Goal: Task Accomplishment & Management: Manage account settings

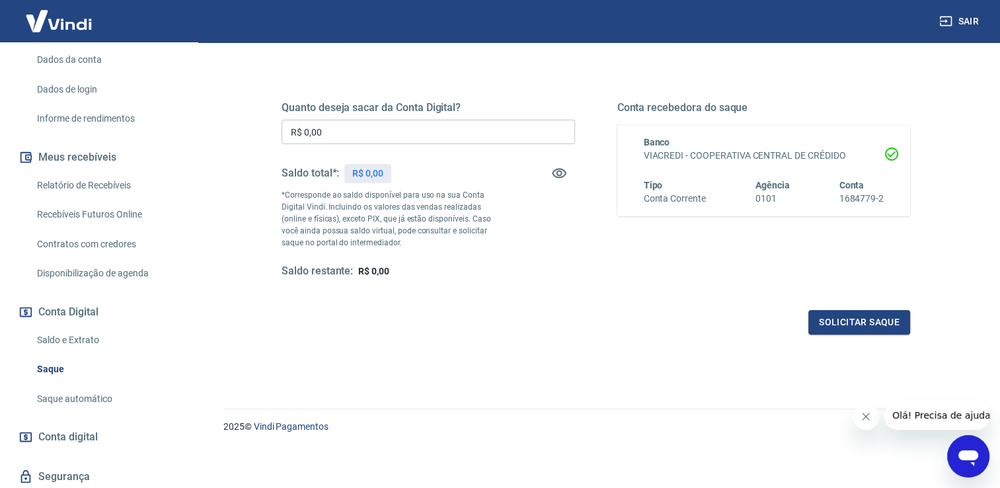
scroll to position [198, 0]
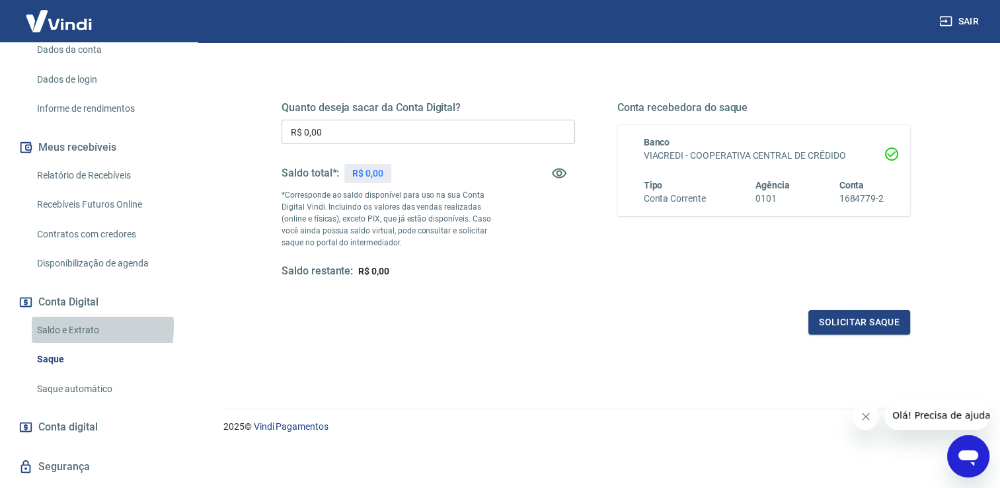
click at [69, 327] on link "Saldo e Extrato" at bounding box center [107, 330] width 150 height 27
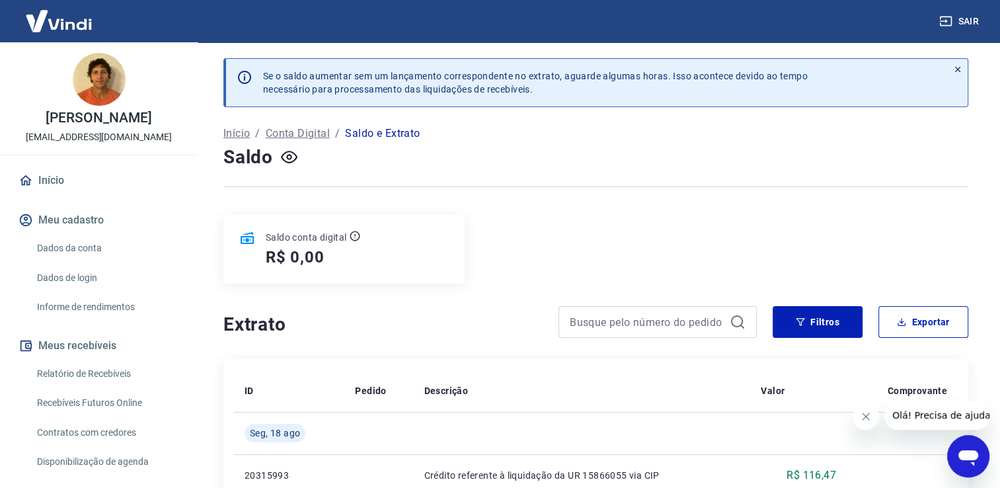
click at [54, 185] on link "Início" at bounding box center [99, 180] width 166 height 29
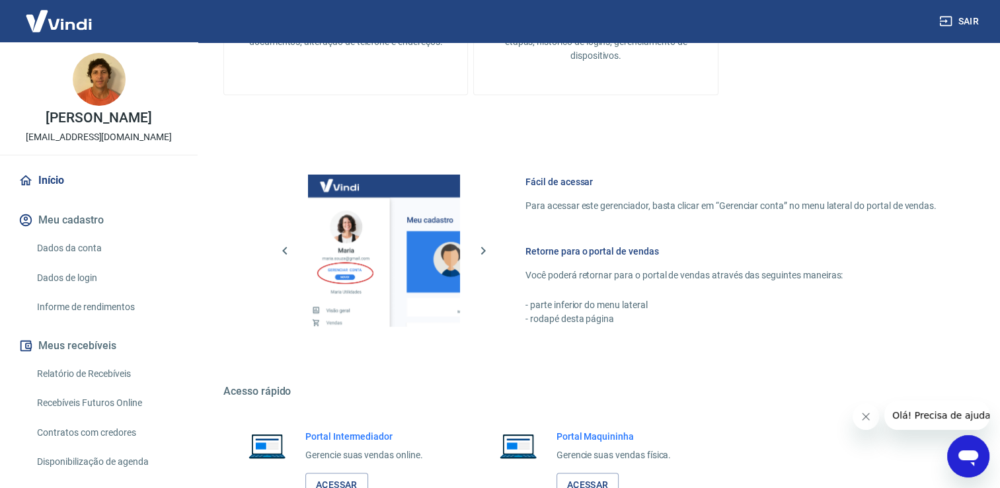
scroll to position [555, 0]
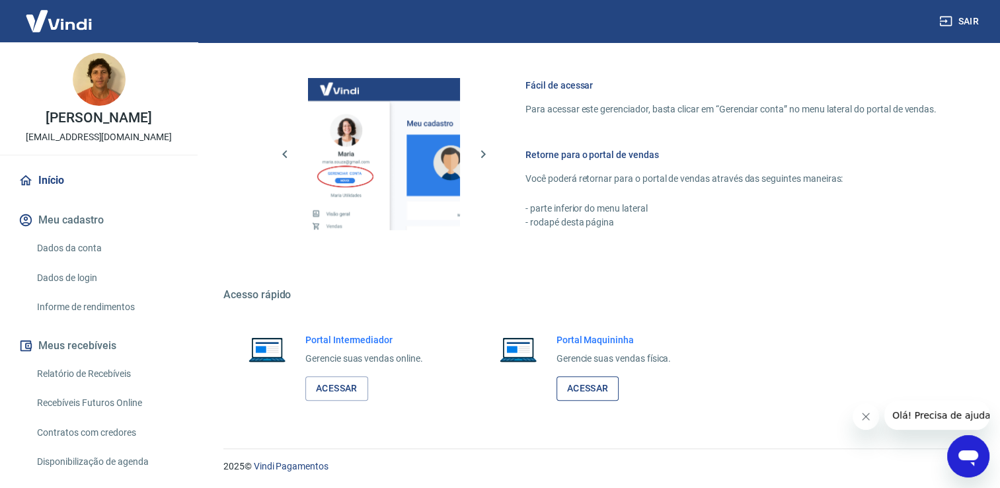
click at [579, 393] on link "Acessar" at bounding box center [588, 388] width 63 height 24
click at [321, 390] on link "Acessar" at bounding box center [336, 388] width 63 height 24
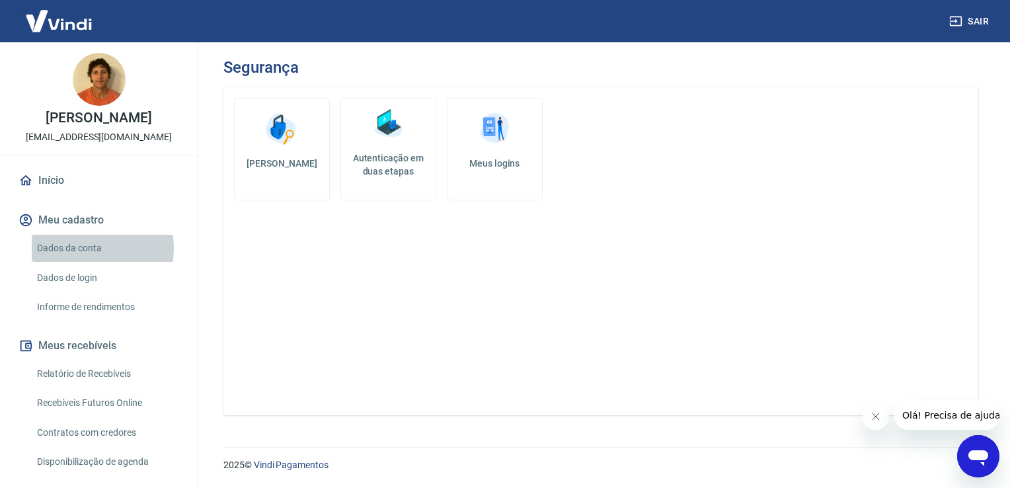
click at [85, 248] on link "Dados da conta" at bounding box center [107, 248] width 150 height 27
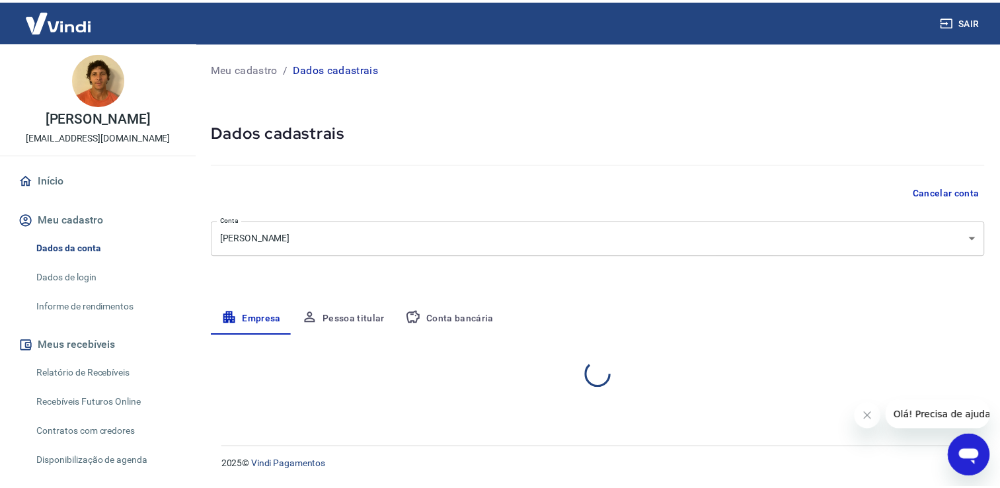
select select "SC"
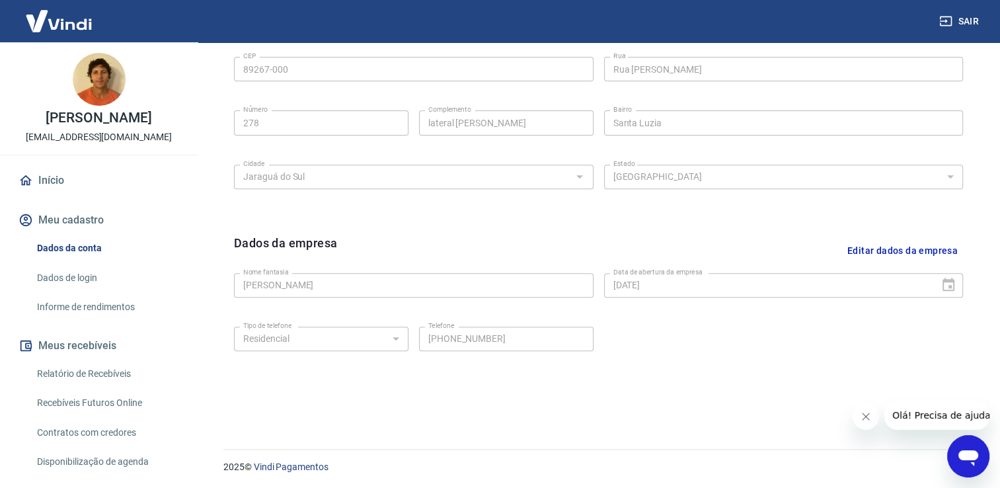
scroll to position [465, 0]
click at [106, 309] on link "Informe de rendimentos" at bounding box center [107, 307] width 150 height 27
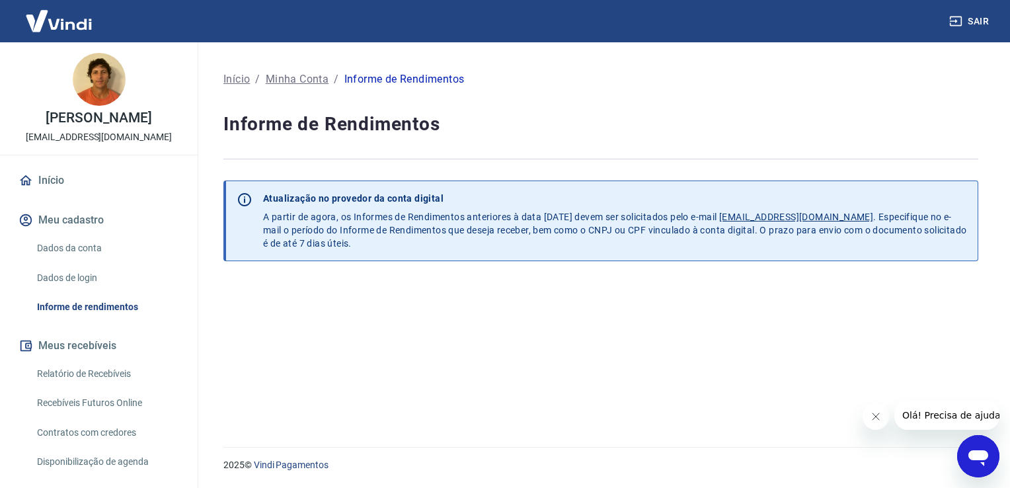
click at [86, 372] on link "Relatório de Recebíveis" at bounding box center [107, 373] width 150 height 27
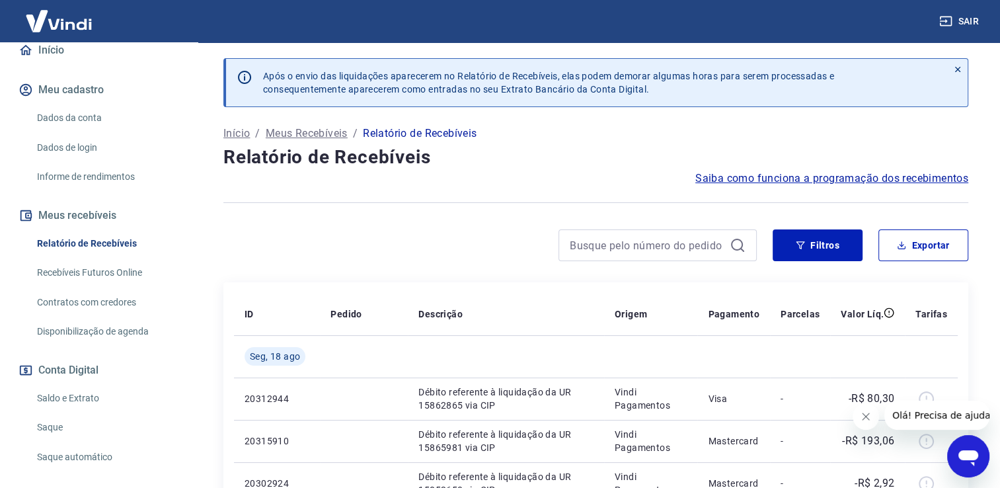
scroll to position [132, 0]
click at [89, 398] on link "Saldo e Extrato" at bounding box center [107, 396] width 150 height 27
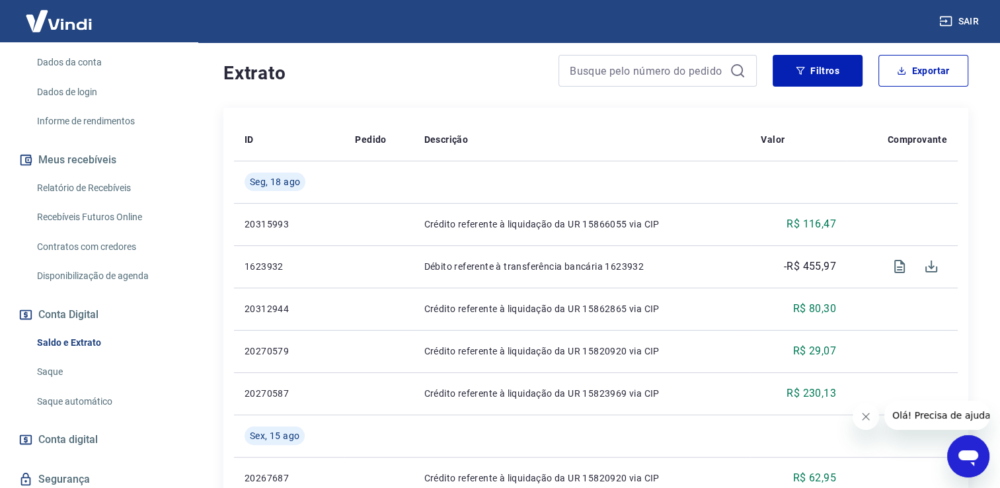
scroll to position [264, 0]
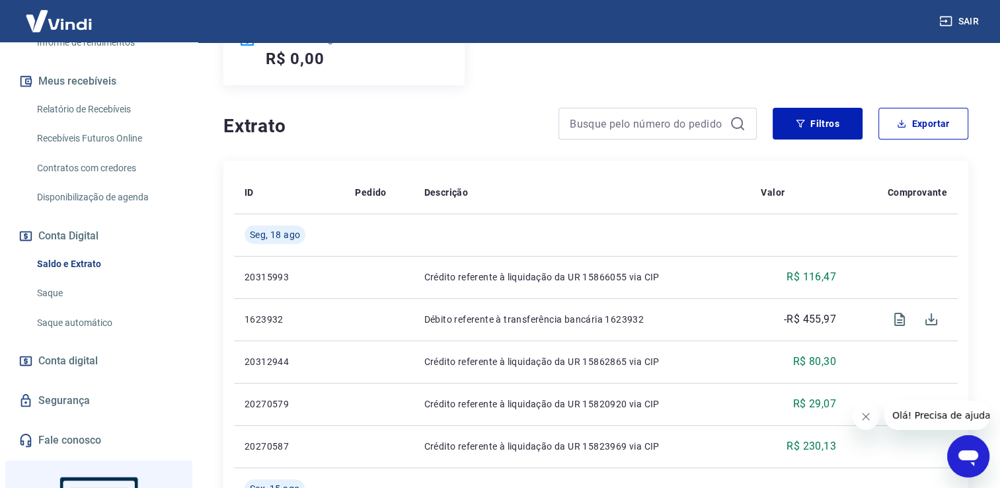
click at [83, 358] on span "Conta digital" at bounding box center [68, 361] width 60 height 19
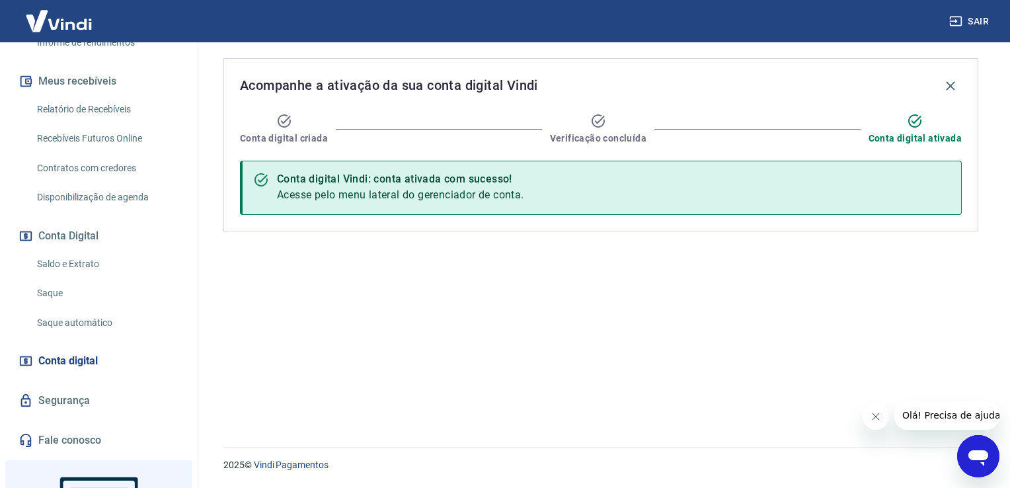
click at [50, 25] on img at bounding box center [59, 21] width 86 height 40
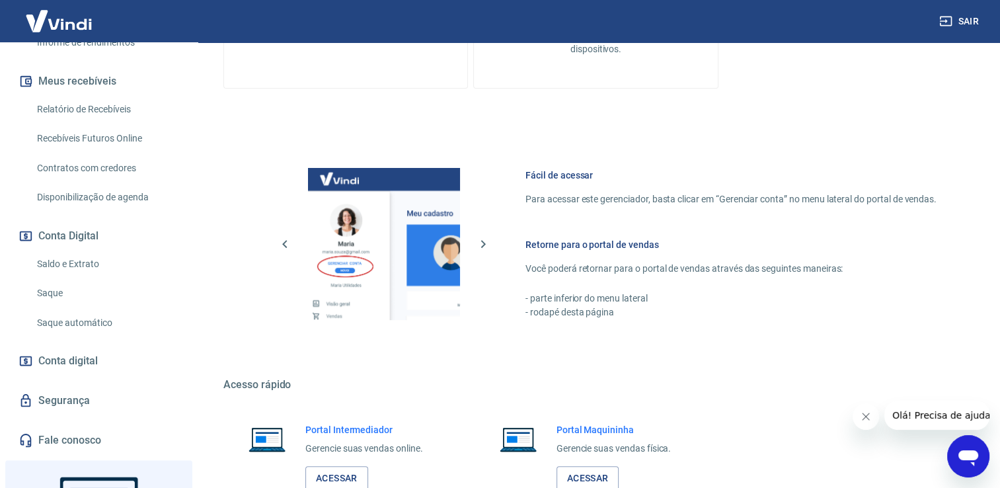
scroll to position [555, 0]
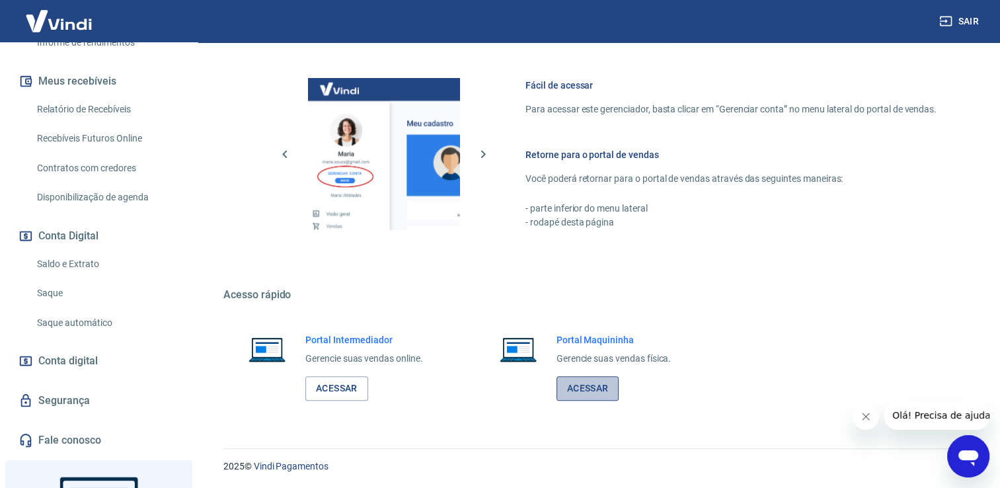
click at [585, 393] on link "Acessar" at bounding box center [588, 388] width 63 height 24
